Goal: Book appointment/travel/reservation

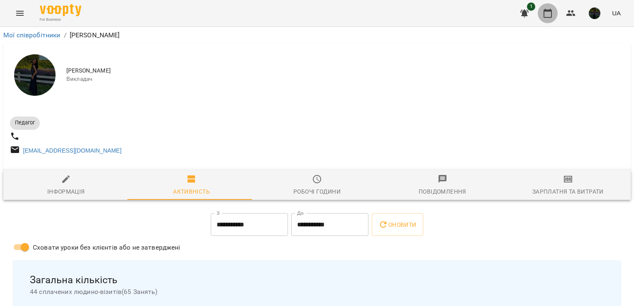
click at [542, 16] on button "button" at bounding box center [547, 13] width 20 height 20
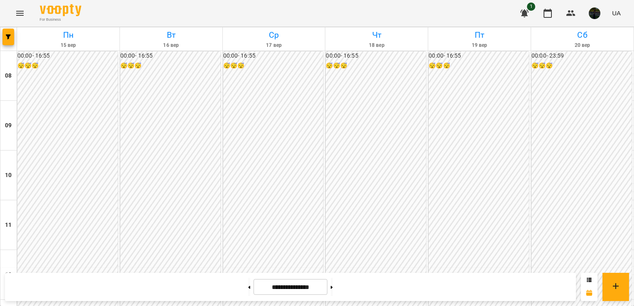
scroll to position [429, 0]
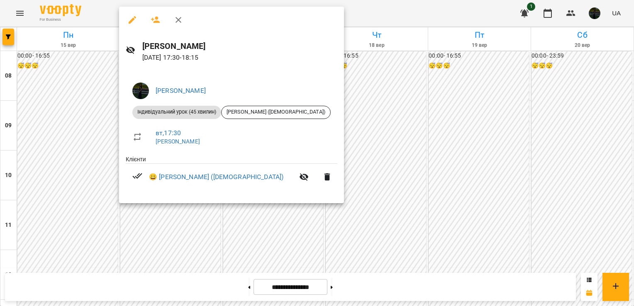
click at [332, 35] on div at bounding box center [317, 153] width 634 height 306
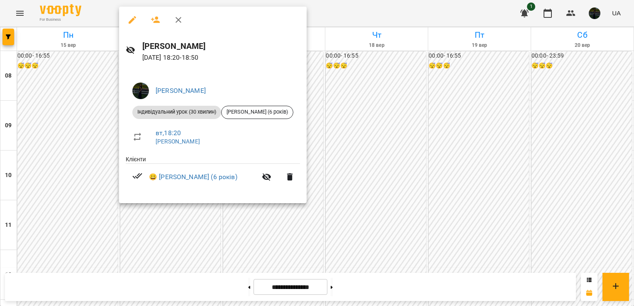
click at [192, 214] on div at bounding box center [317, 153] width 634 height 306
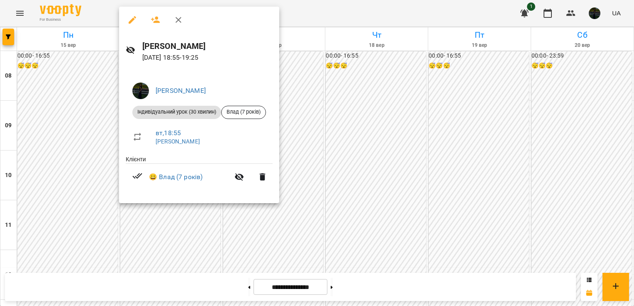
click at [176, 234] on div at bounding box center [317, 153] width 634 height 306
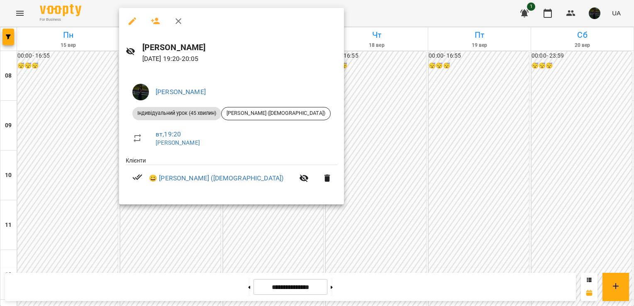
click at [172, 209] on div at bounding box center [317, 153] width 634 height 306
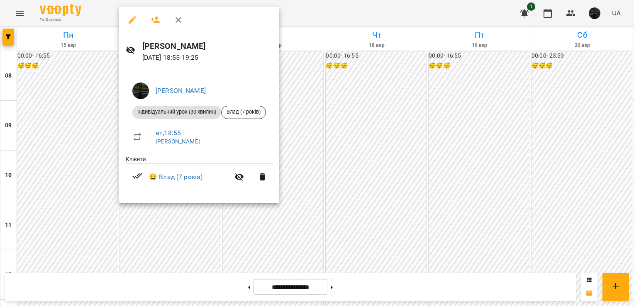
click at [173, 219] on div at bounding box center [317, 153] width 634 height 306
